Goal: Information Seeking & Learning: Learn about a topic

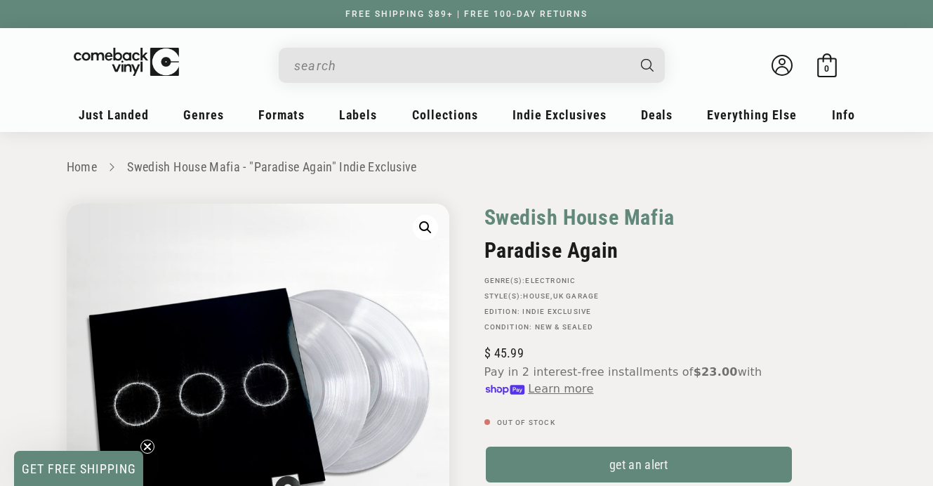
click at [554, 214] on link "Swedish House Mafia" at bounding box center [579, 217] width 190 height 27
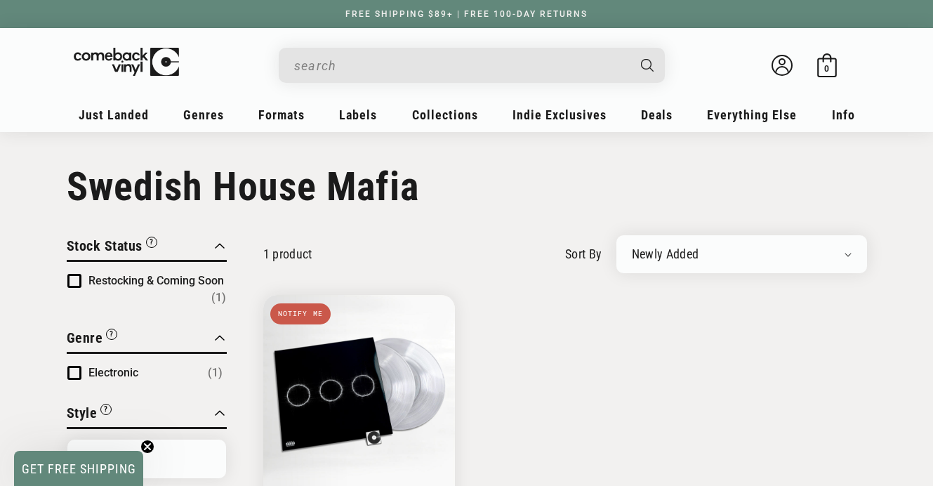
click at [378, 67] on input "When autocomplete results are available use up and down arrows to review and en…" at bounding box center [460, 65] width 333 height 29
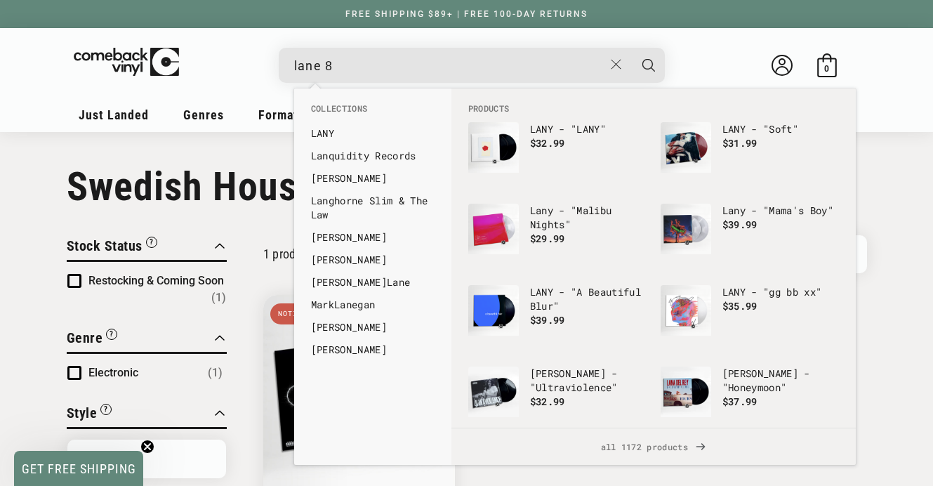
type input "lane 8"
click at [631, 48] on button "Search" at bounding box center [648, 65] width 35 height 35
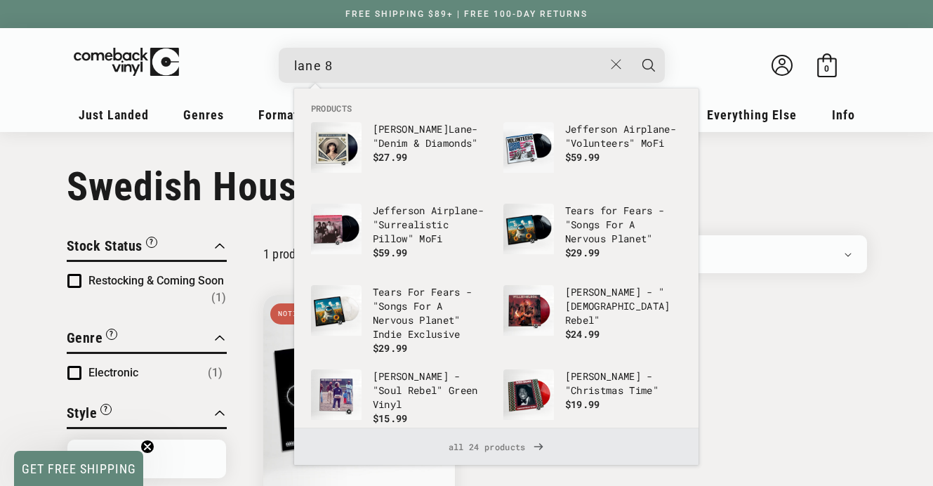
click at [507, 449] on span "all 24 products" at bounding box center [496, 446] width 382 height 37
